Goal: Check status

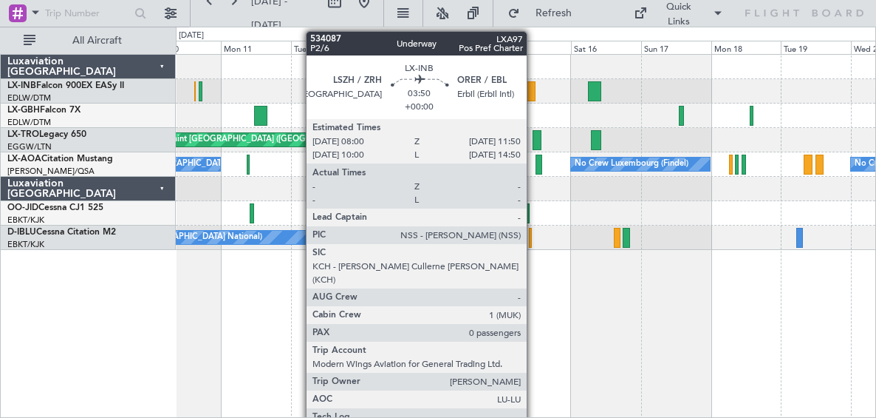
click at [531, 89] on div at bounding box center [530, 91] width 12 height 20
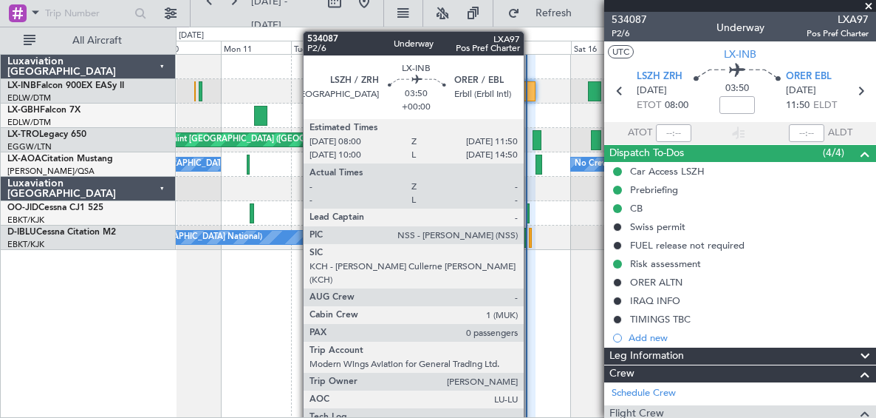
click at [531, 97] on div at bounding box center [530, 91] width 12 height 20
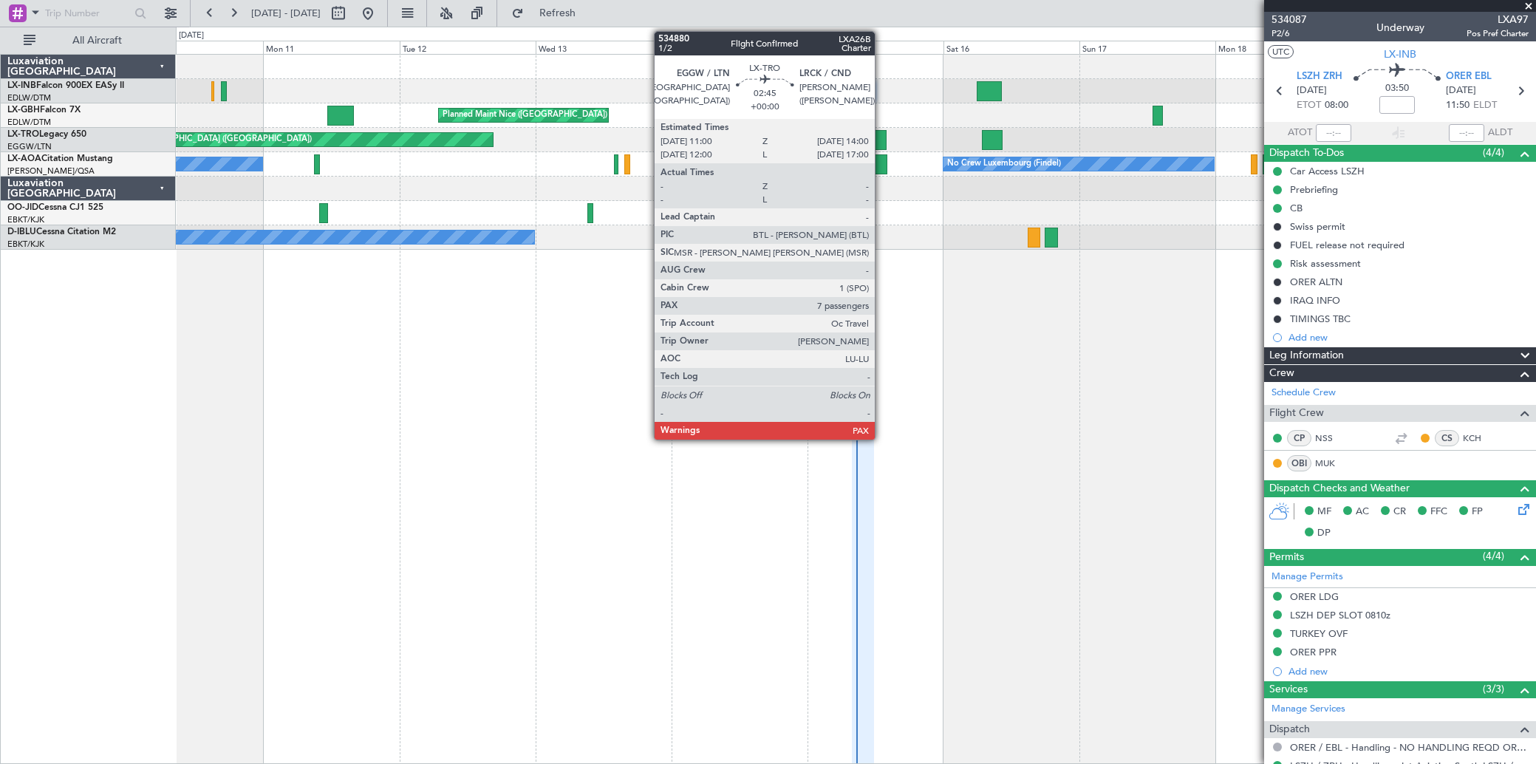
click at [876, 140] on div at bounding box center [878, 140] width 18 height 20
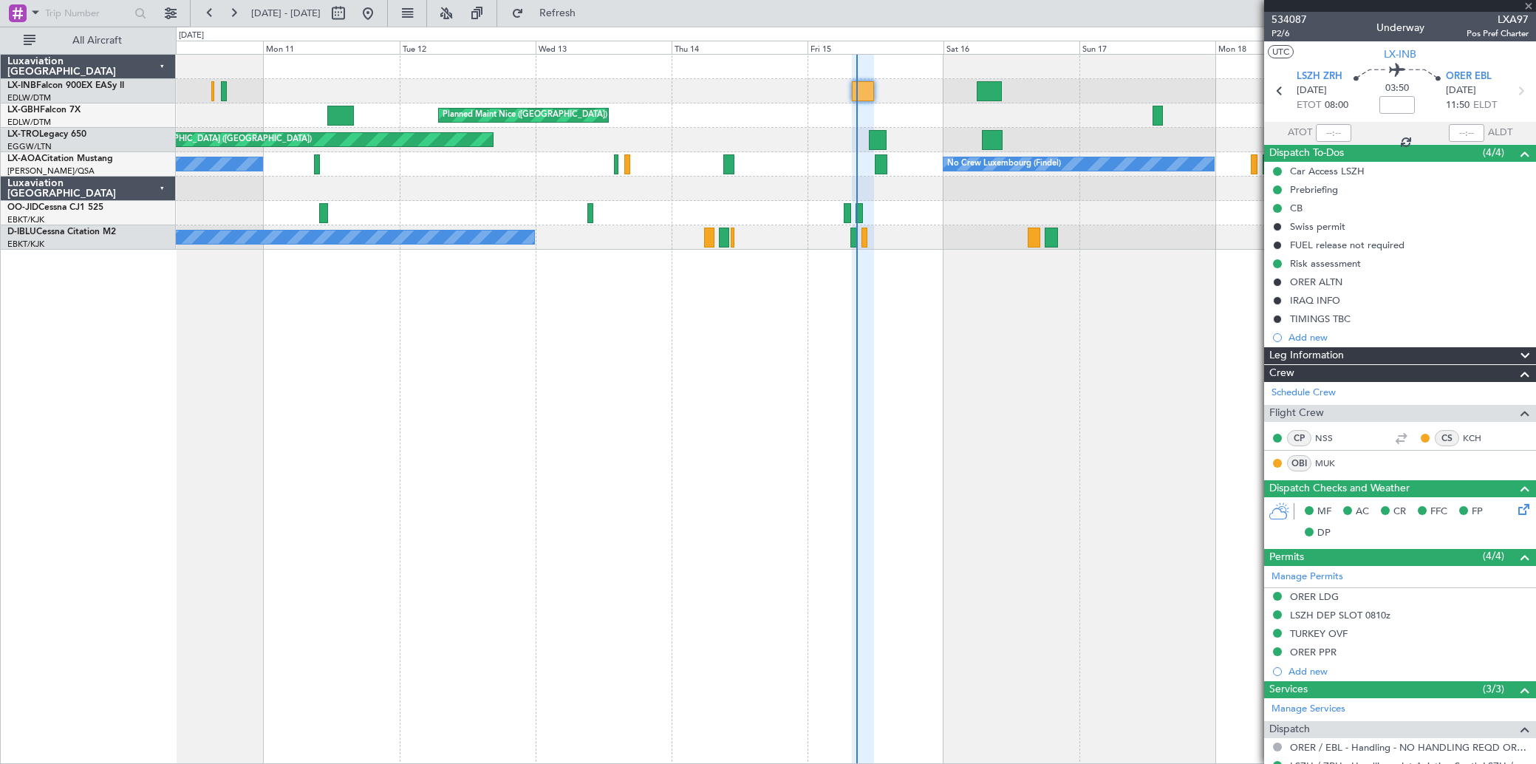
type input "7"
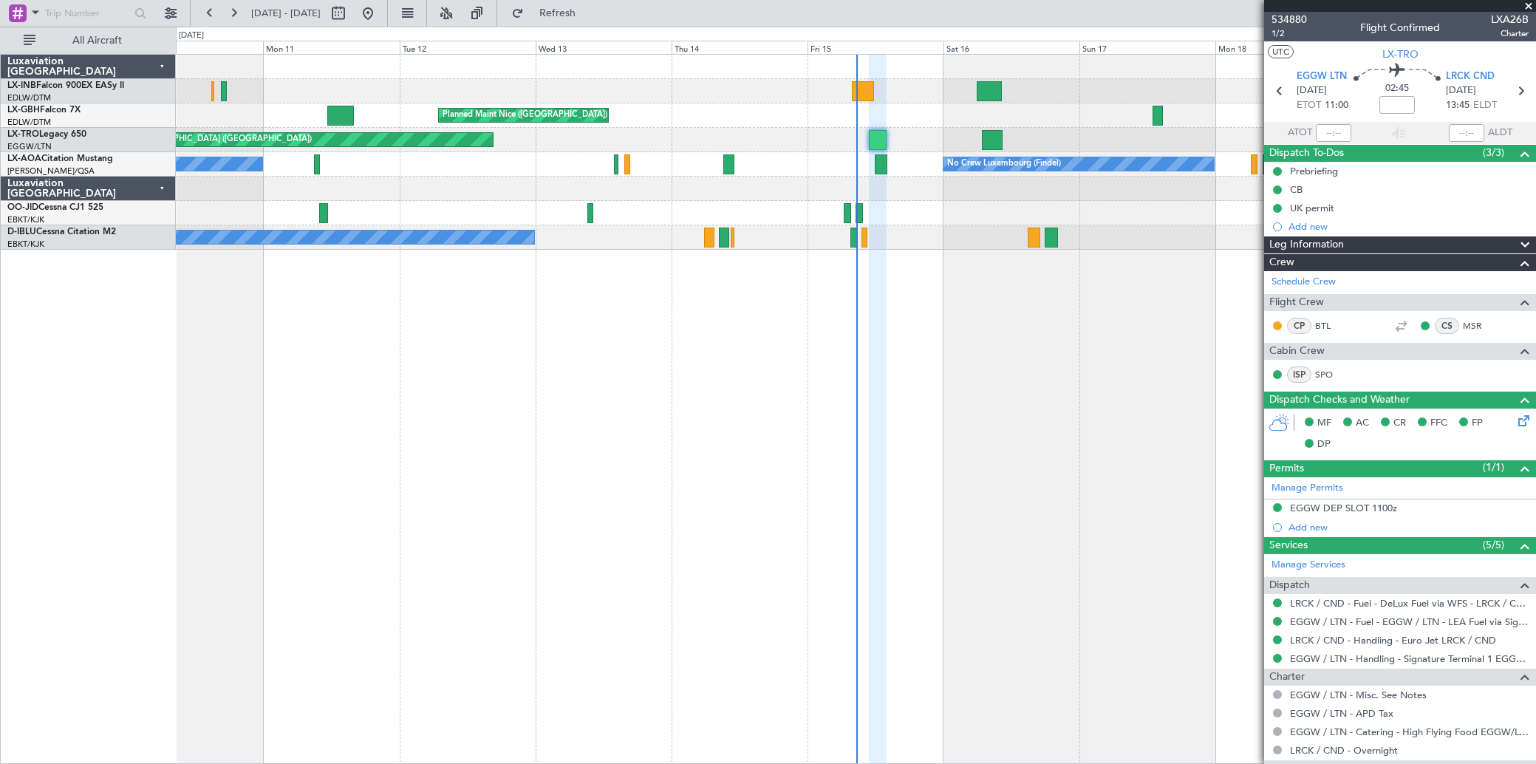
scroll to position [343, 0]
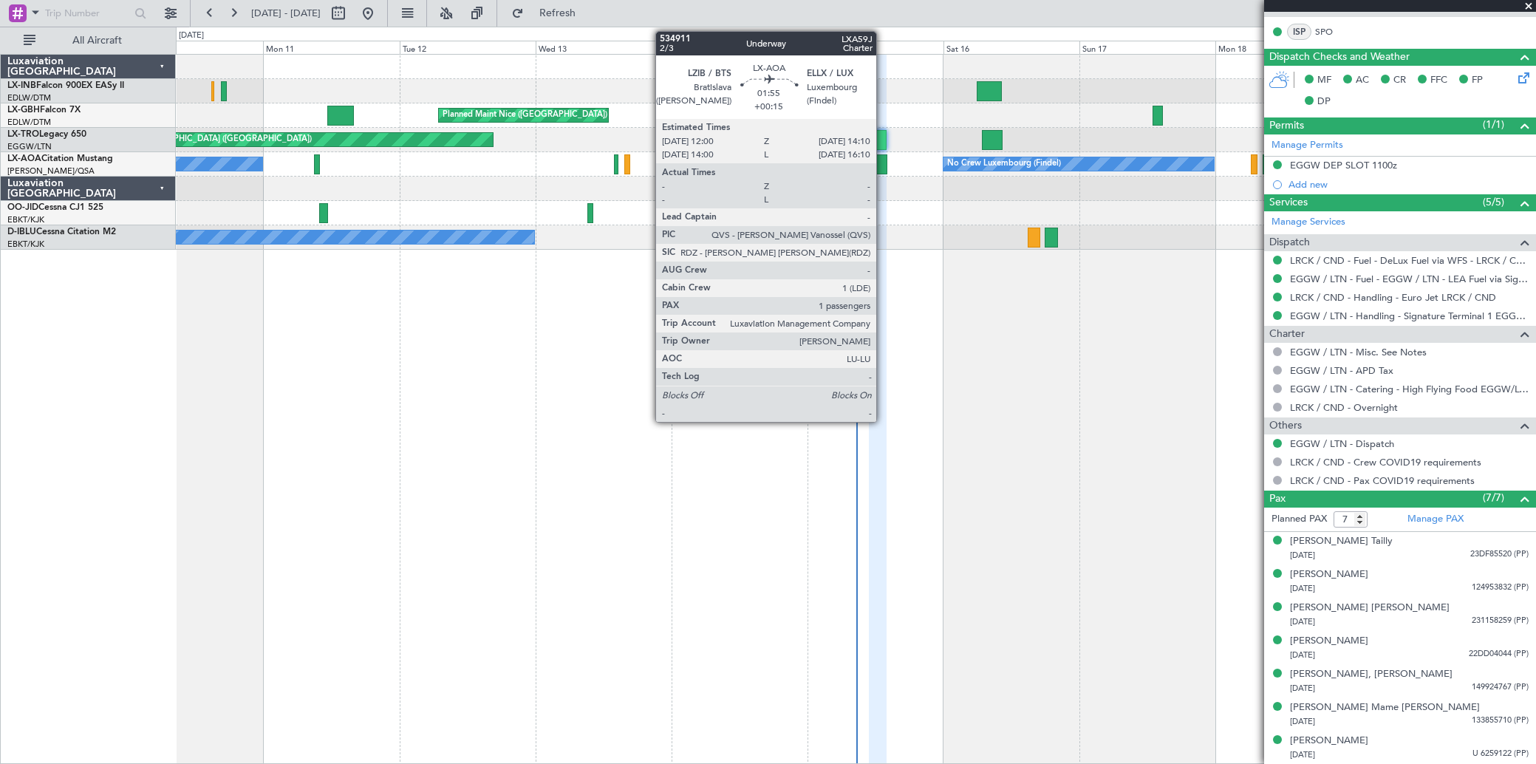
click at [876, 169] on div at bounding box center [881, 164] width 13 height 20
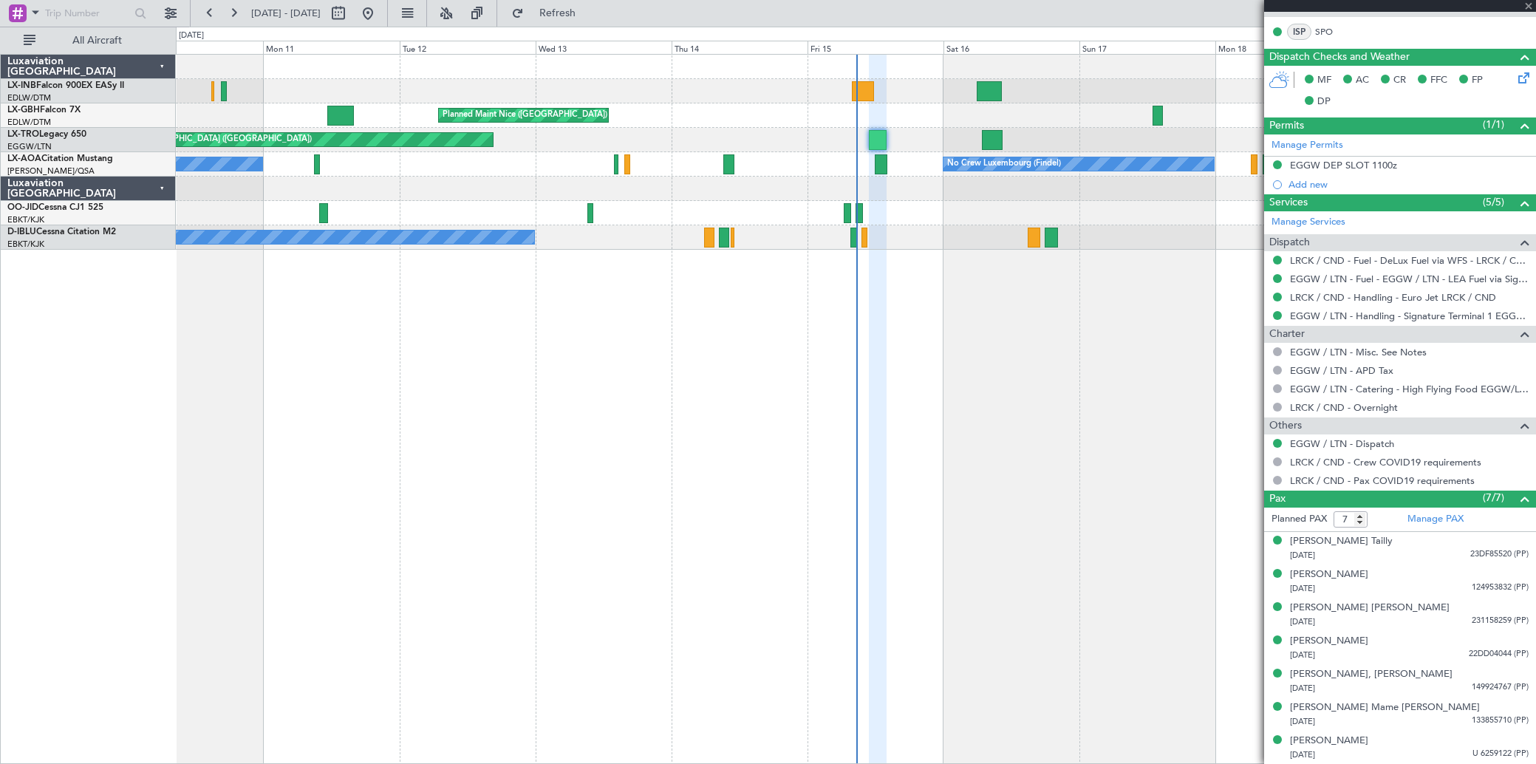
type input "+00:15"
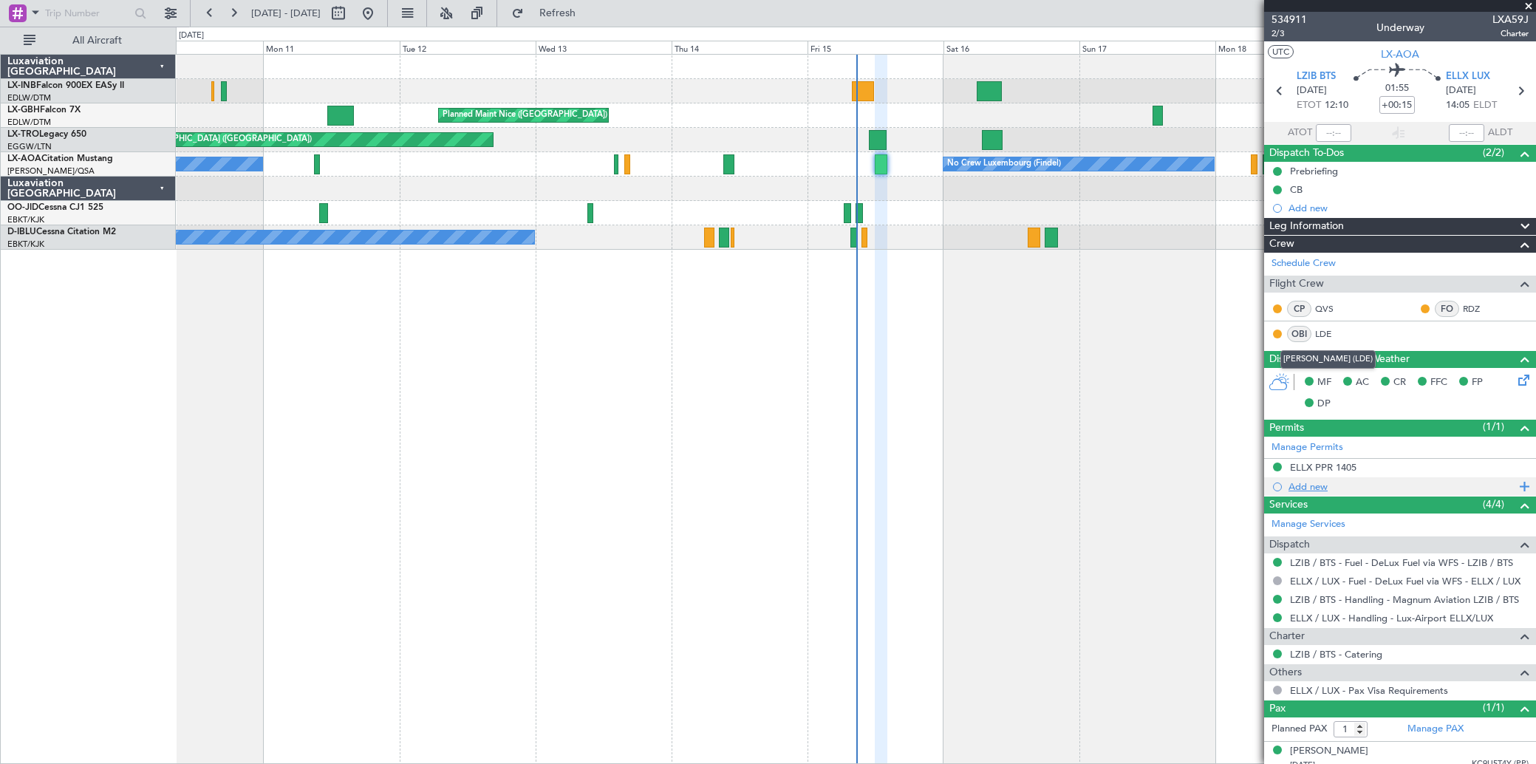
scroll to position [10, 0]
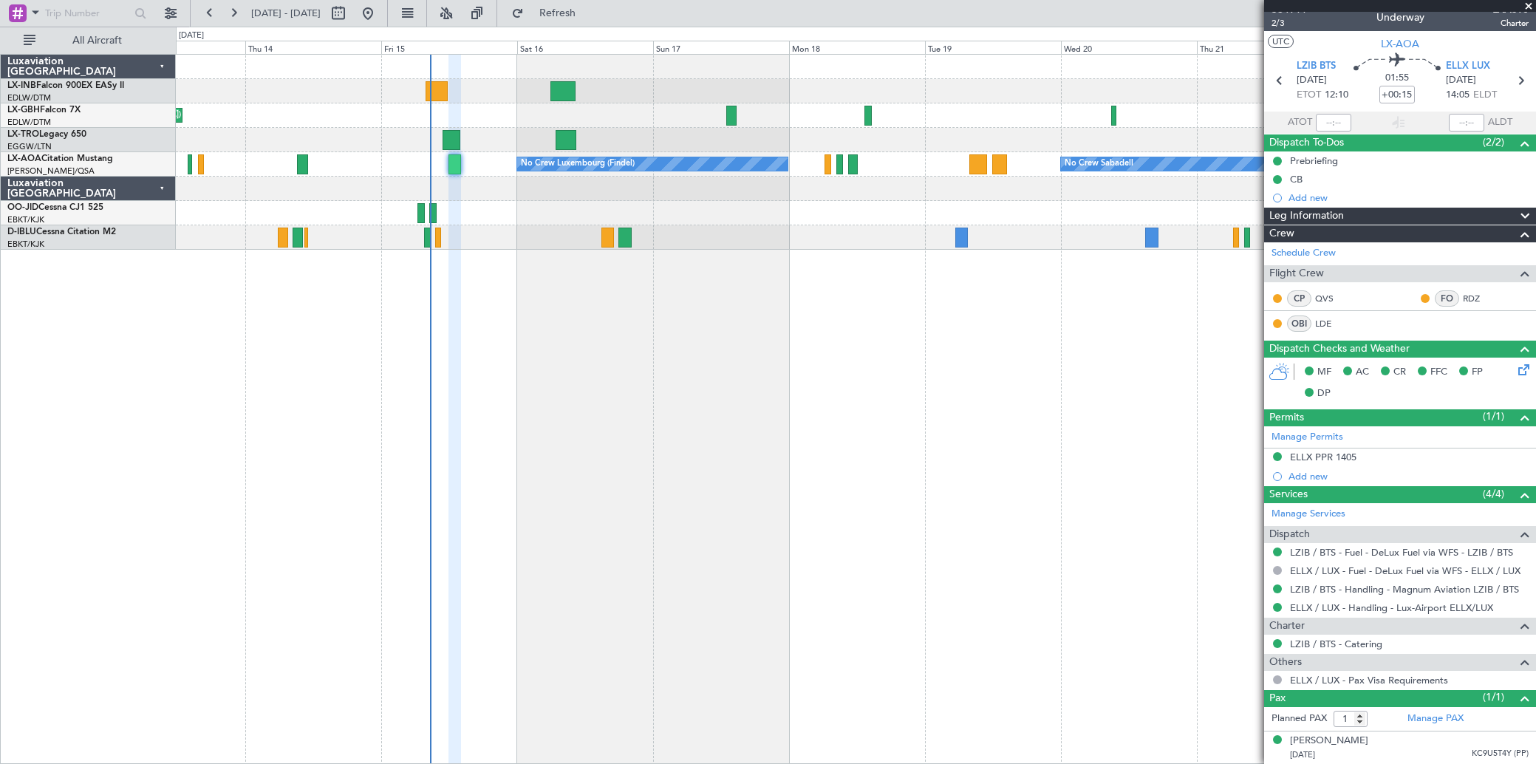
click at [670, 363] on div "Planned Maint Nice ([GEOGRAPHIC_DATA]) Unplanned Maint [GEOGRAPHIC_DATA] ([GEOG…" at bounding box center [856, 409] width 1360 height 710
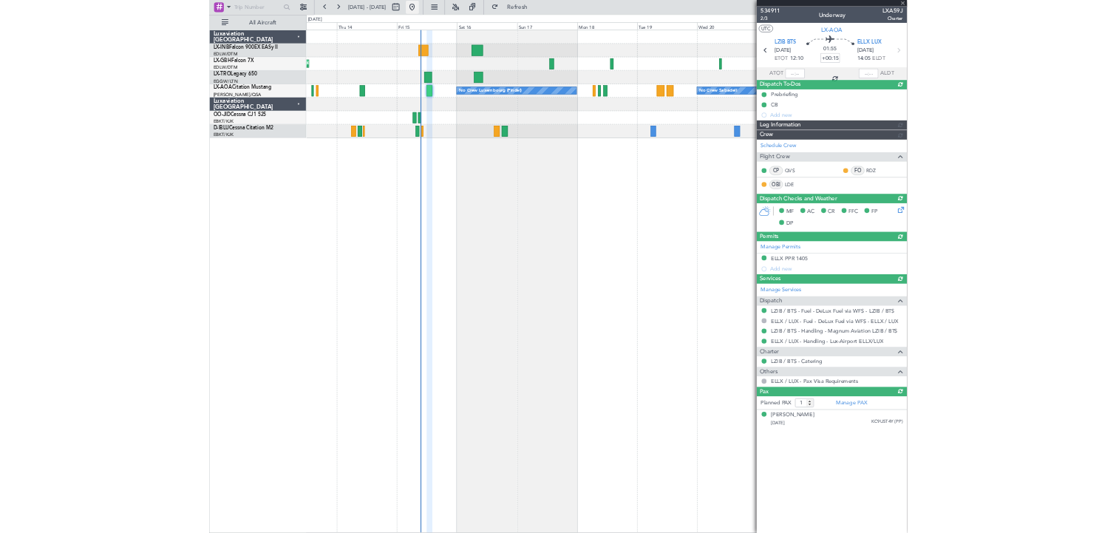
scroll to position [0, 0]
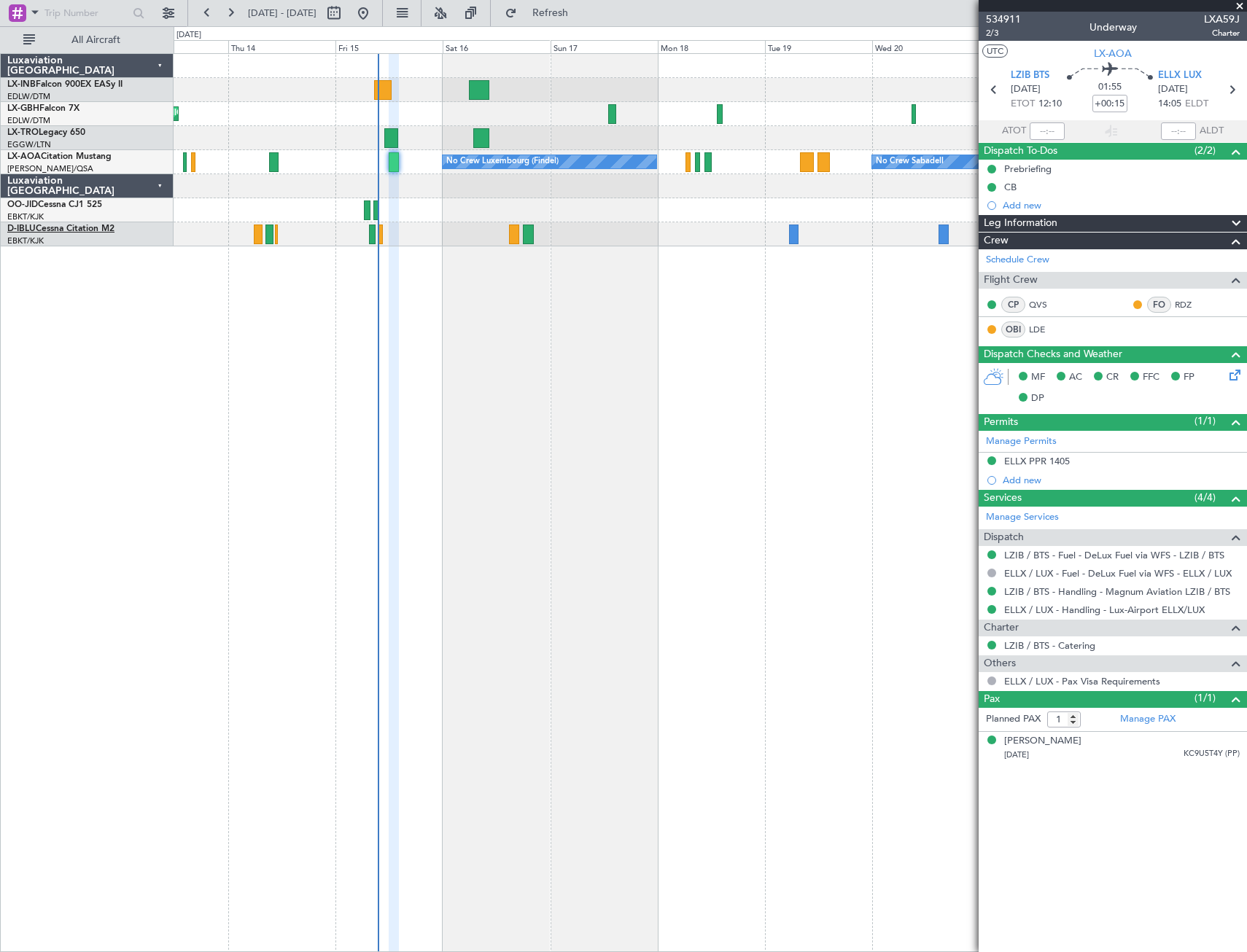
click at [94, 228] on link "D-IBLU Cessna Citation M2" at bounding box center [60, 229] width 108 height 9
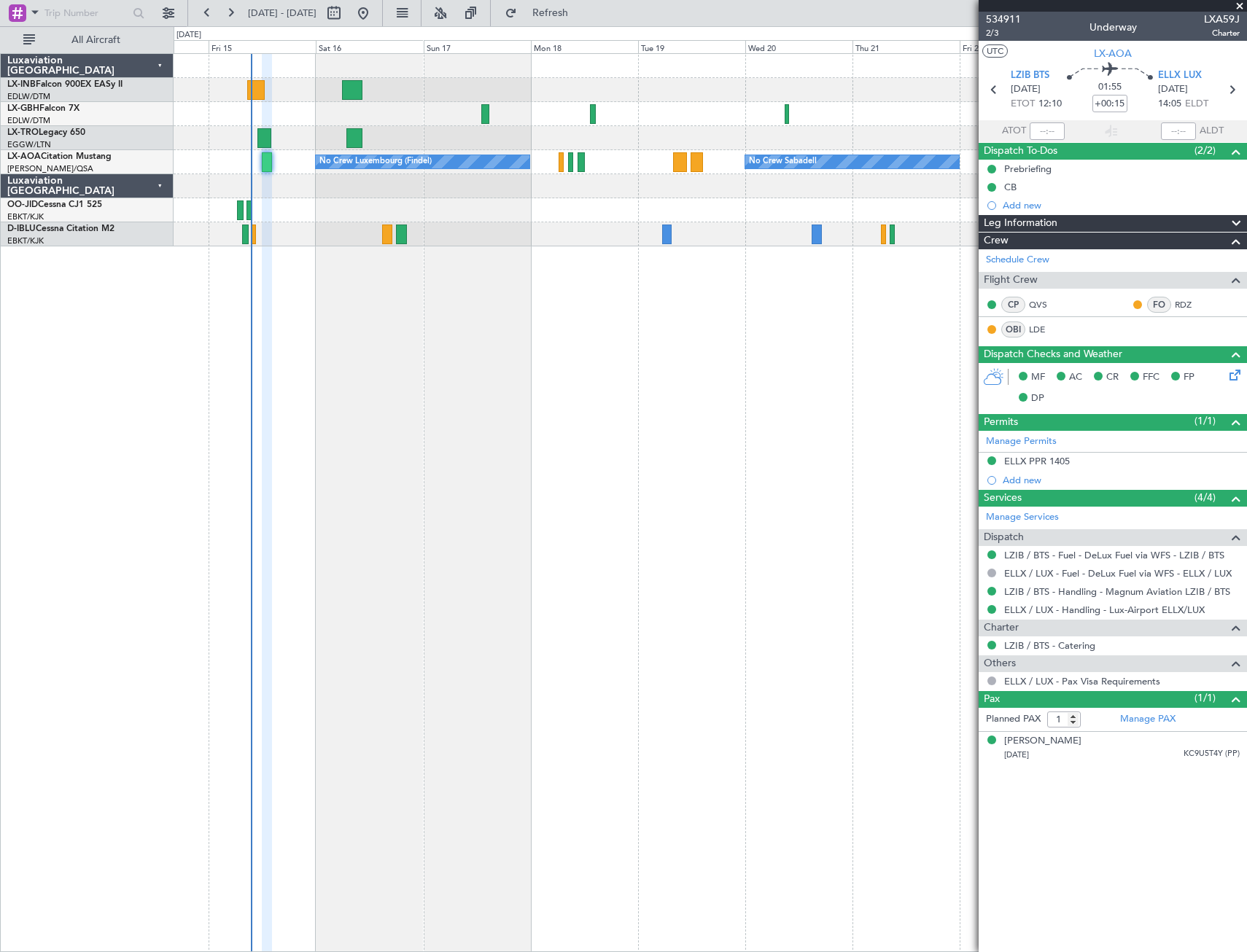
click at [365, 326] on div "Planned Maint Nice ([GEOGRAPHIC_DATA]) Unplanned Maint [GEOGRAPHIC_DATA] ([GEOG…" at bounding box center [710, 502] width 1073 height 899
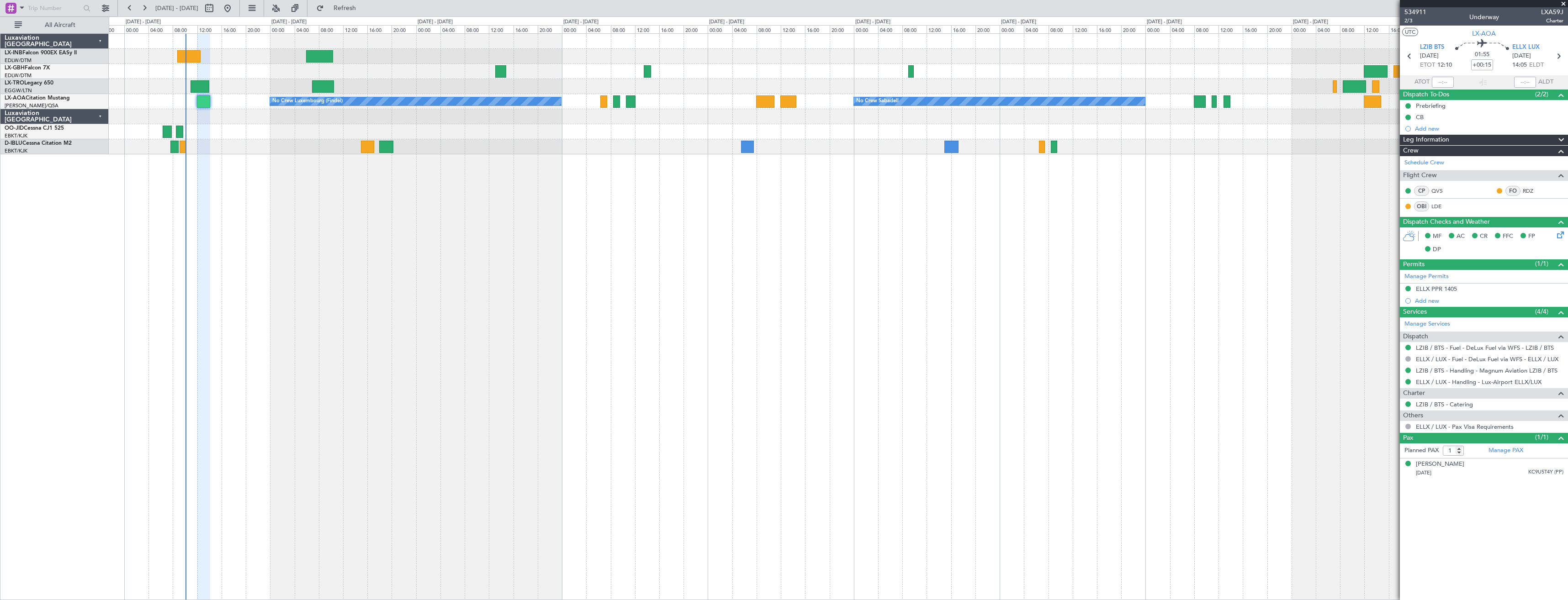
click at [542, 2] on span at bounding box center [1563, 4] width 9 height 8
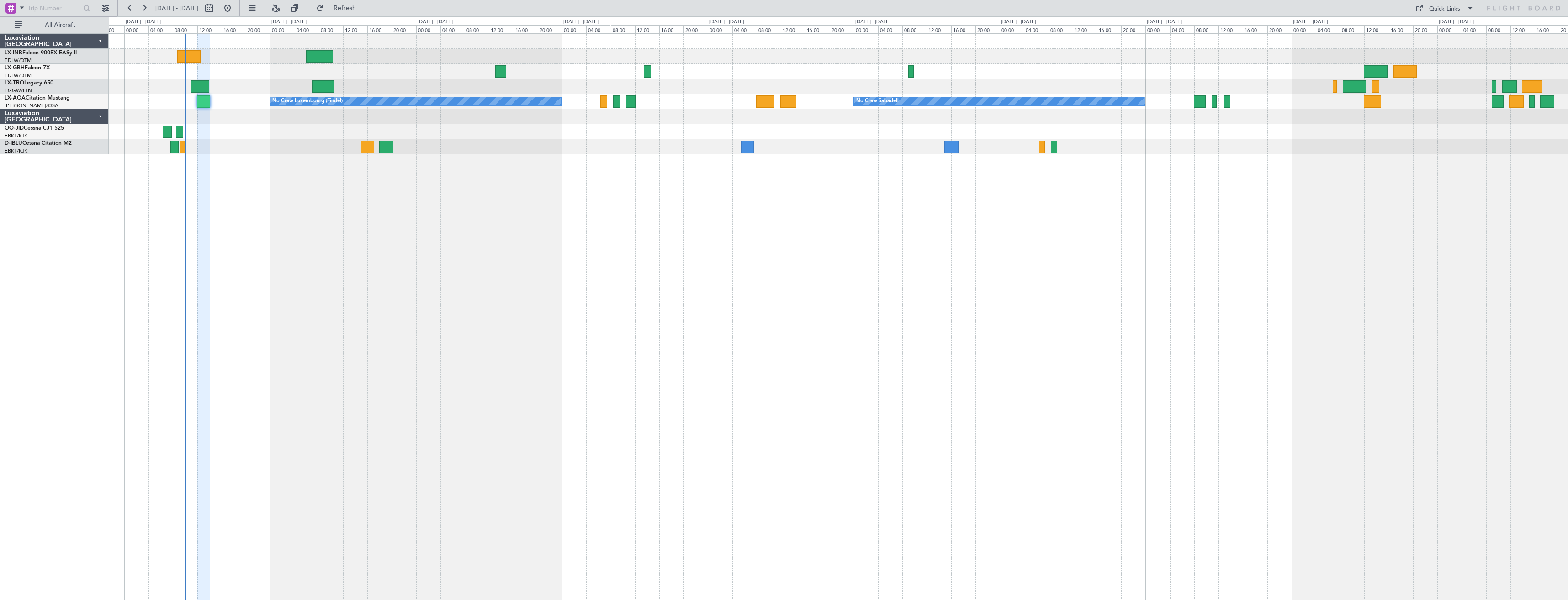
type input "0"
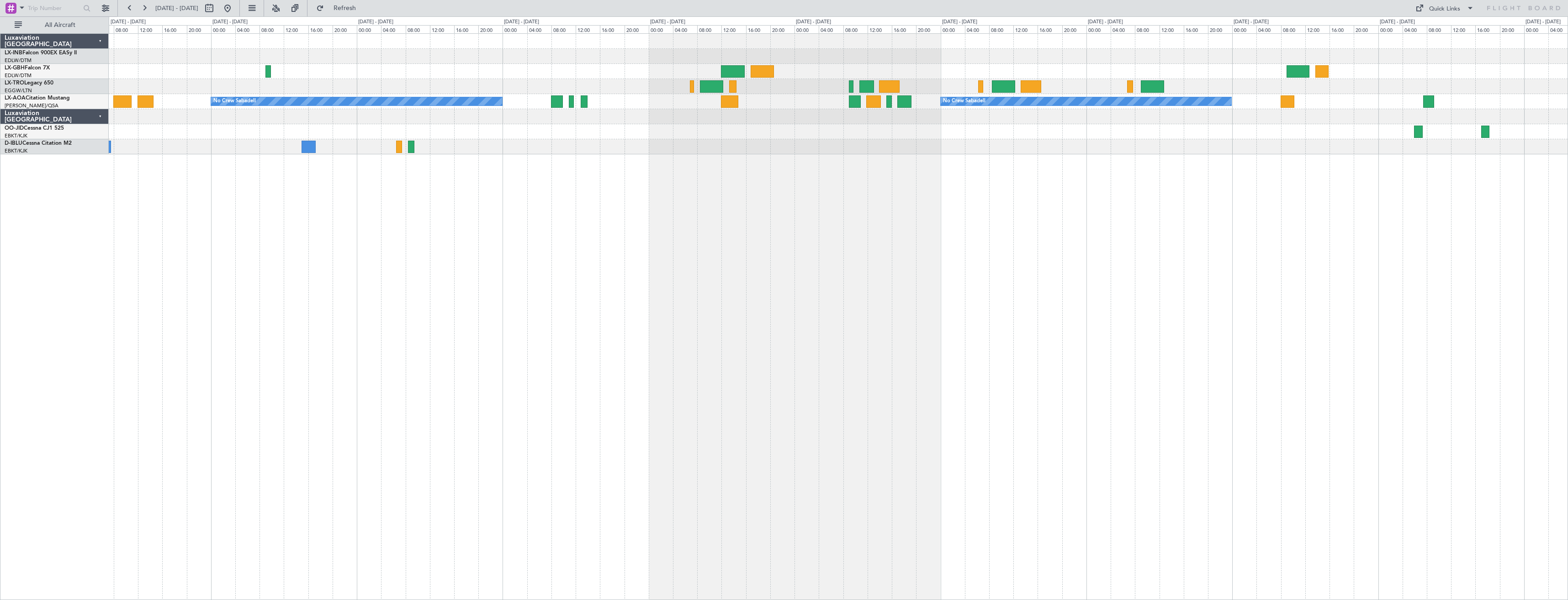
click at [531, 258] on div "No Crew Sabadell No Crew Sabadell No Crew Luxembourg (Findel)" at bounding box center [838, 316] width 1459 height 567
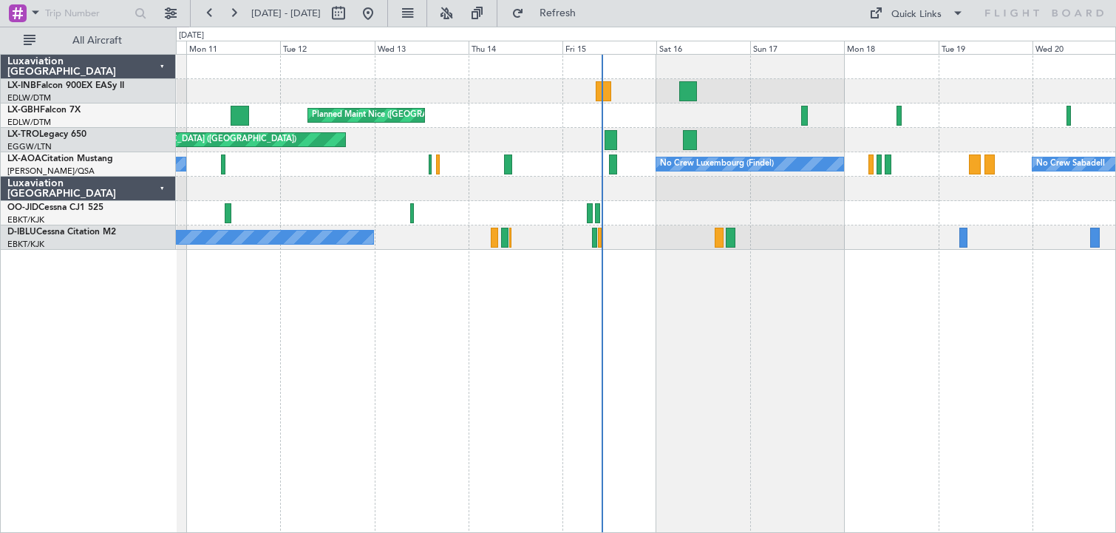
click at [876, 417] on div "Planned Maint Nice ([GEOGRAPHIC_DATA]) Unplanned Maint [GEOGRAPHIC_DATA] ([GEOG…" at bounding box center [646, 293] width 940 height 479
